Goal: Task Accomplishment & Management: Use online tool/utility

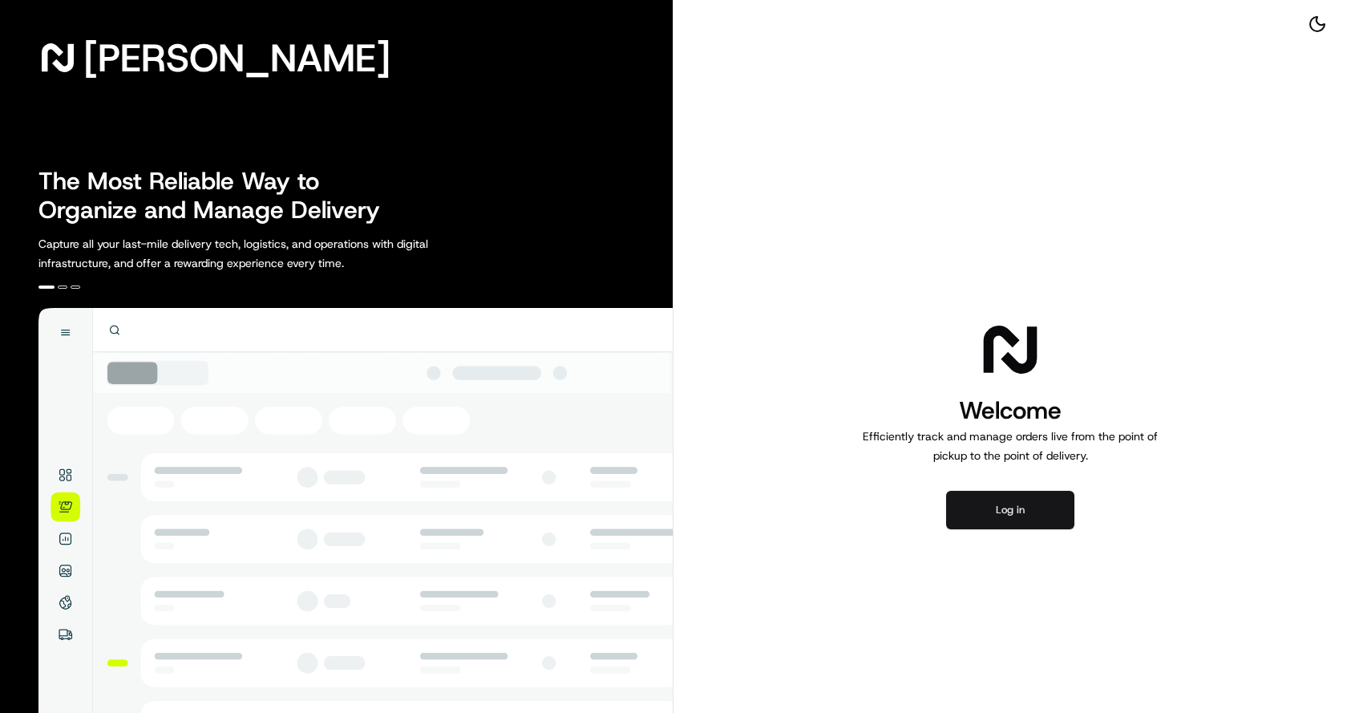
click at [1029, 495] on button "Log in" at bounding box center [1010, 510] width 128 height 38
